Goal: Find specific page/section: Find specific page/section

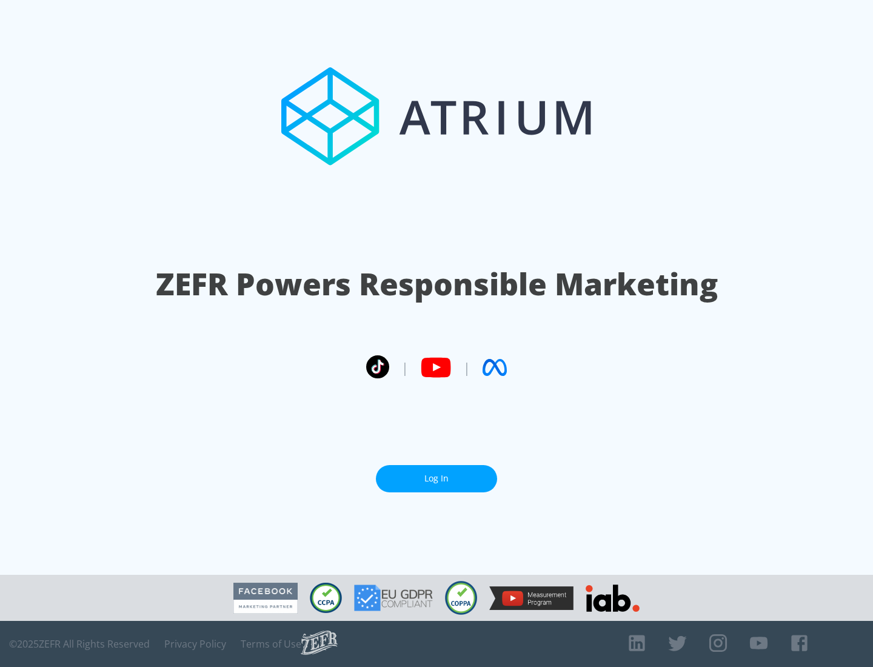
click at [436, 478] on link "Log In" at bounding box center [436, 478] width 121 height 27
